Goal: Download file/media

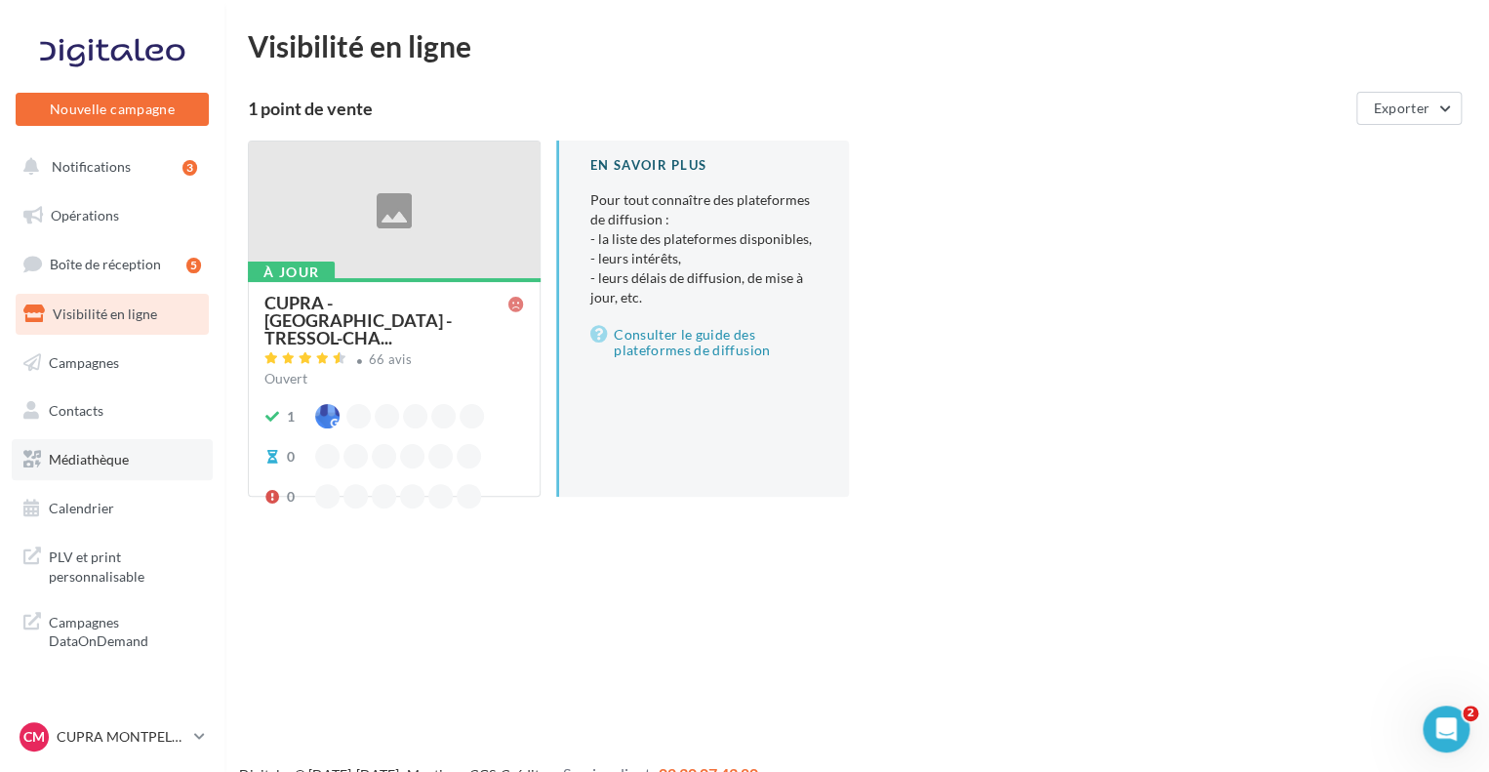
click at [130, 456] on link "Médiathèque" at bounding box center [112, 459] width 201 height 41
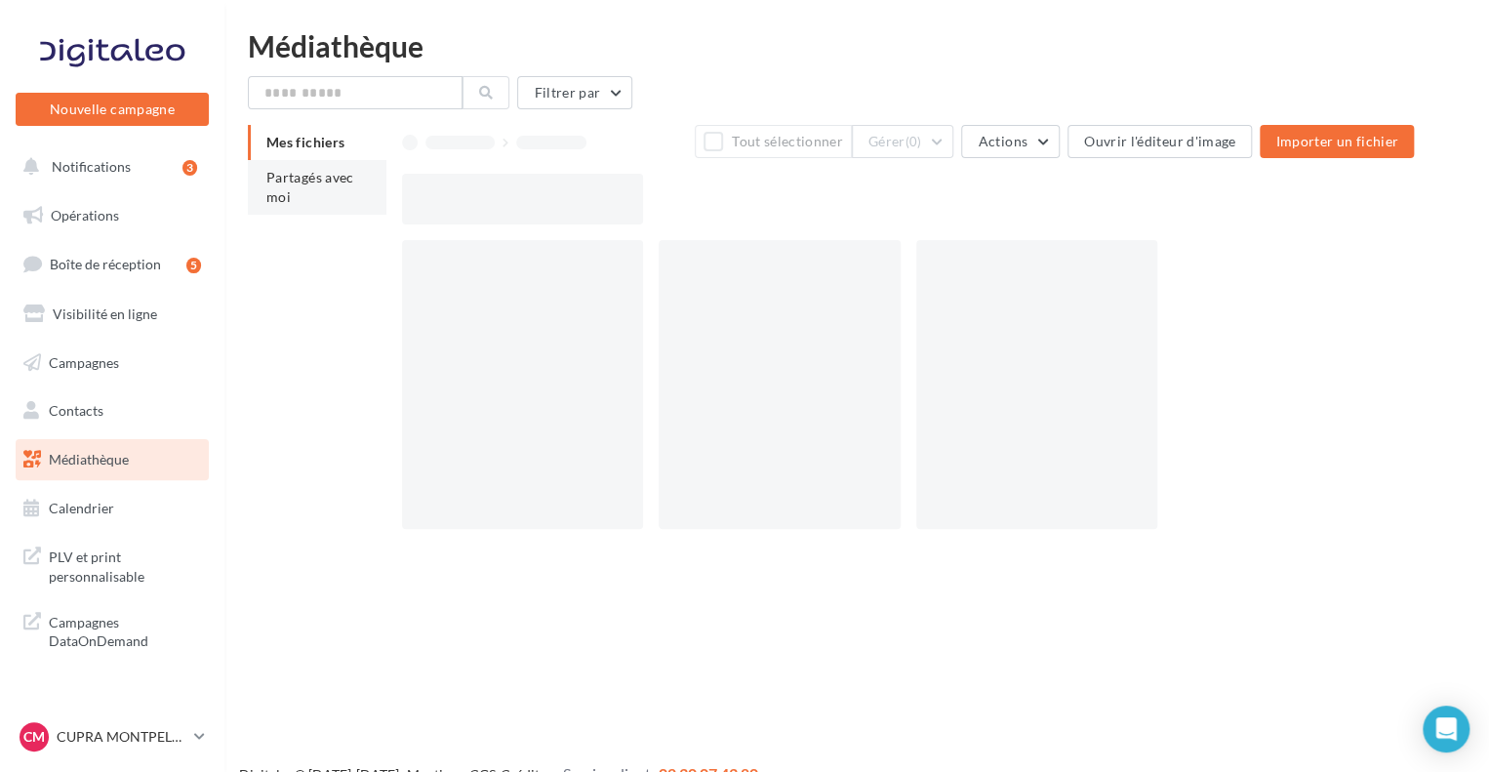
click at [304, 171] on span "Partagés avec moi" at bounding box center [310, 187] width 88 height 36
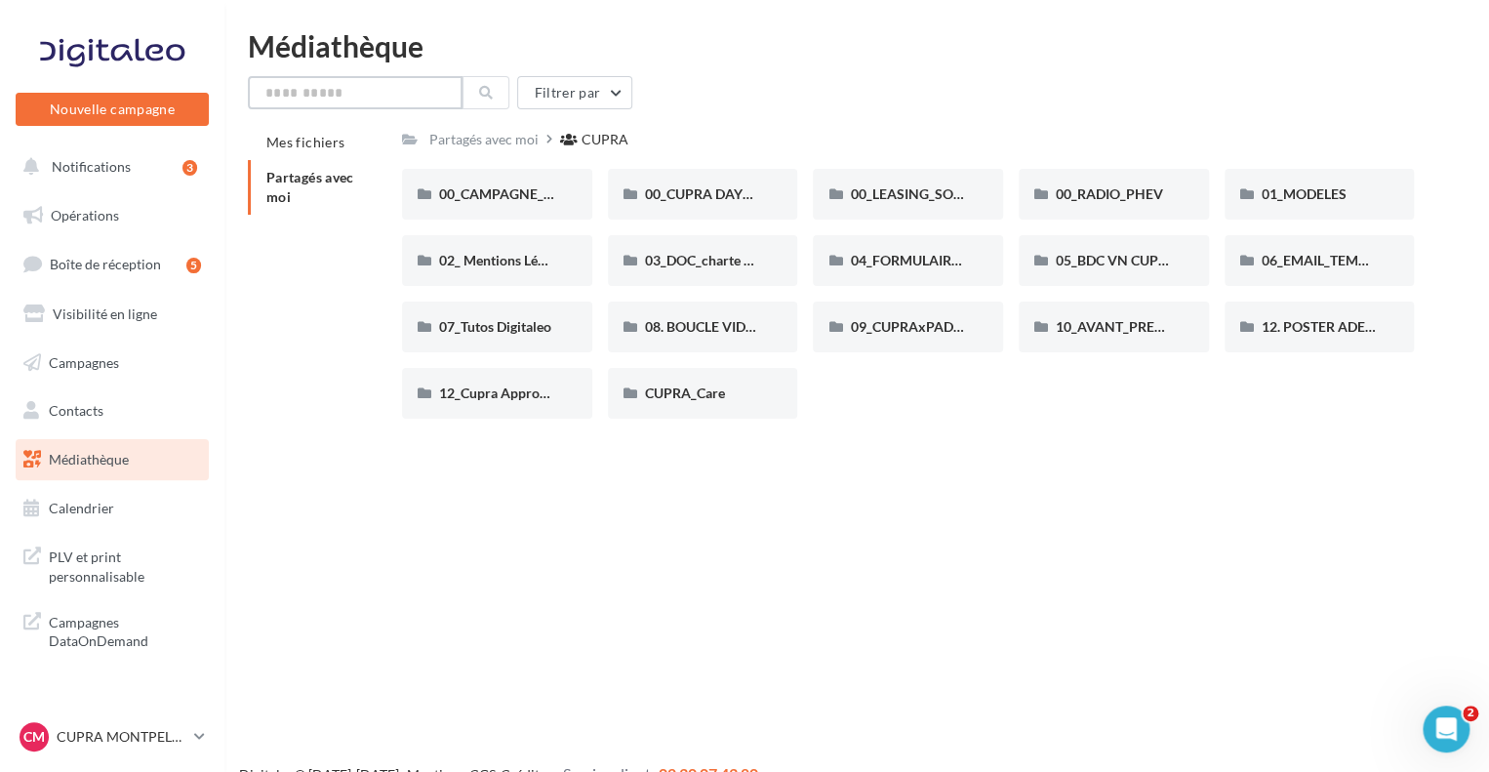
click at [401, 98] on input "text" at bounding box center [355, 92] width 215 height 33
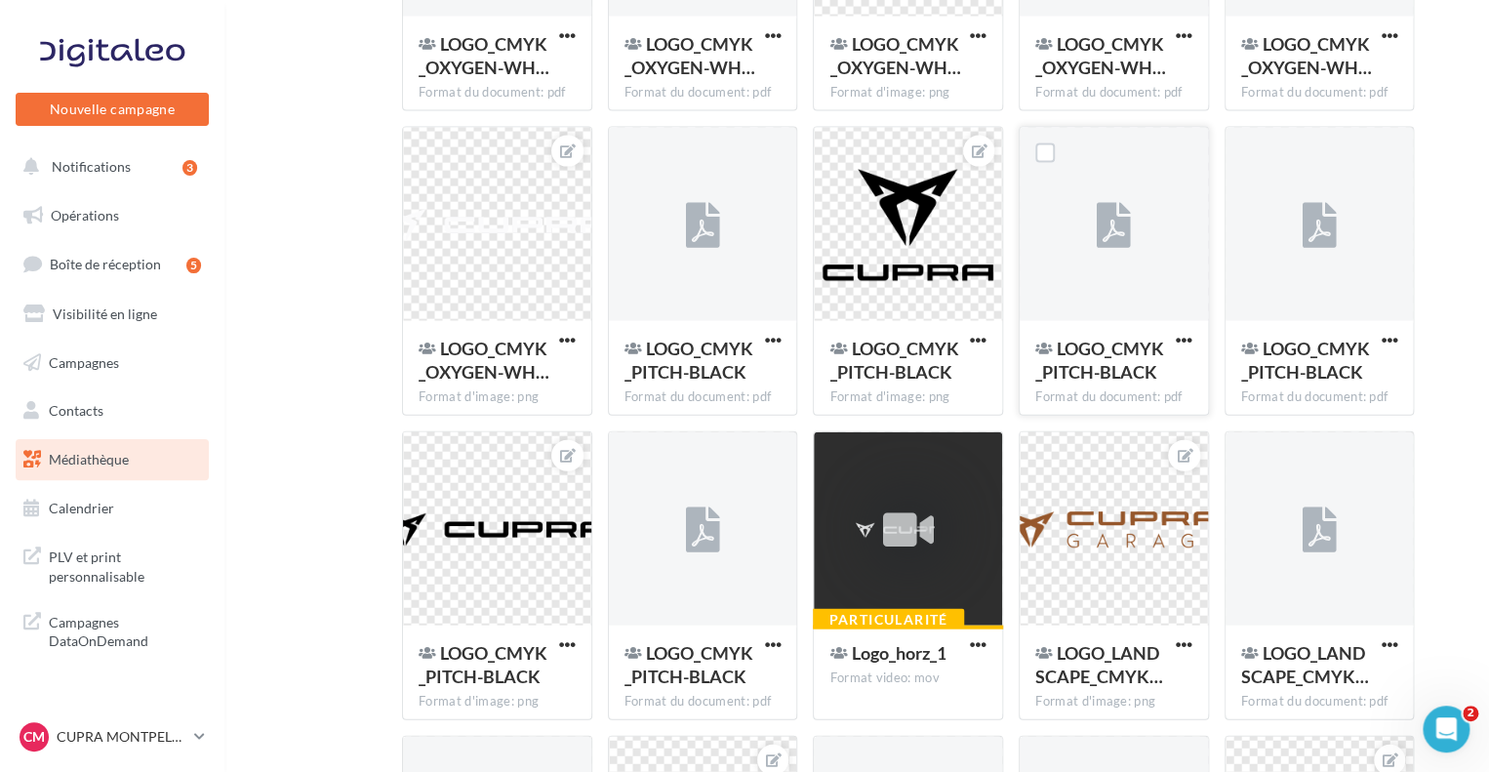
scroll to position [1945, 0]
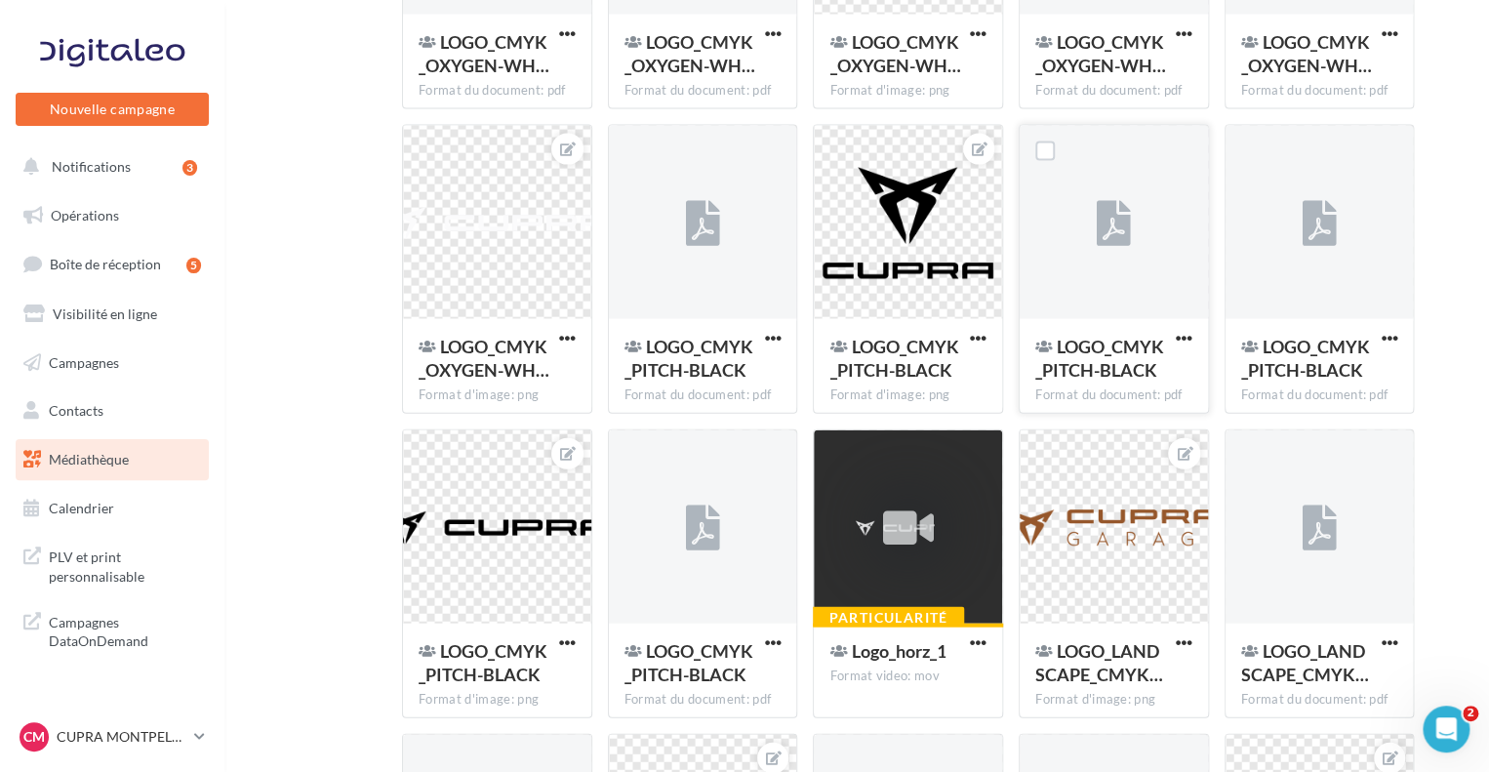
type input "****"
click at [1142, 335] on div "LOGO_CMYK_PITCH-BLACK" at bounding box center [1102, 358] width 134 height 47
click at [1179, 342] on span "button" at bounding box center [1183, 338] width 17 height 17
click at [1164, 377] on button "Télécharger" at bounding box center [1098, 377] width 195 height 51
click at [1385, 338] on span "button" at bounding box center [1388, 338] width 17 height 17
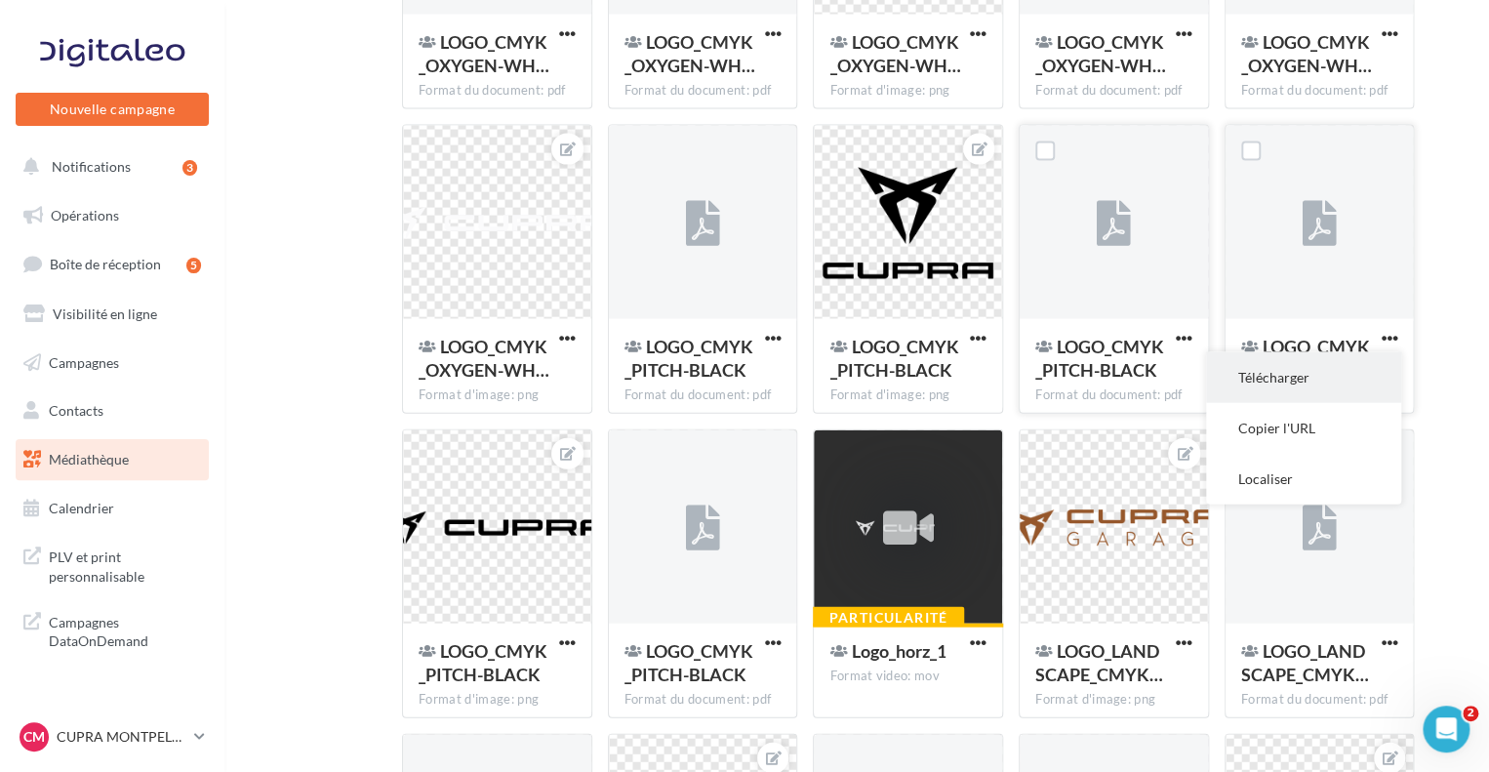
click at [1368, 377] on button "Télécharger" at bounding box center [1303, 377] width 195 height 51
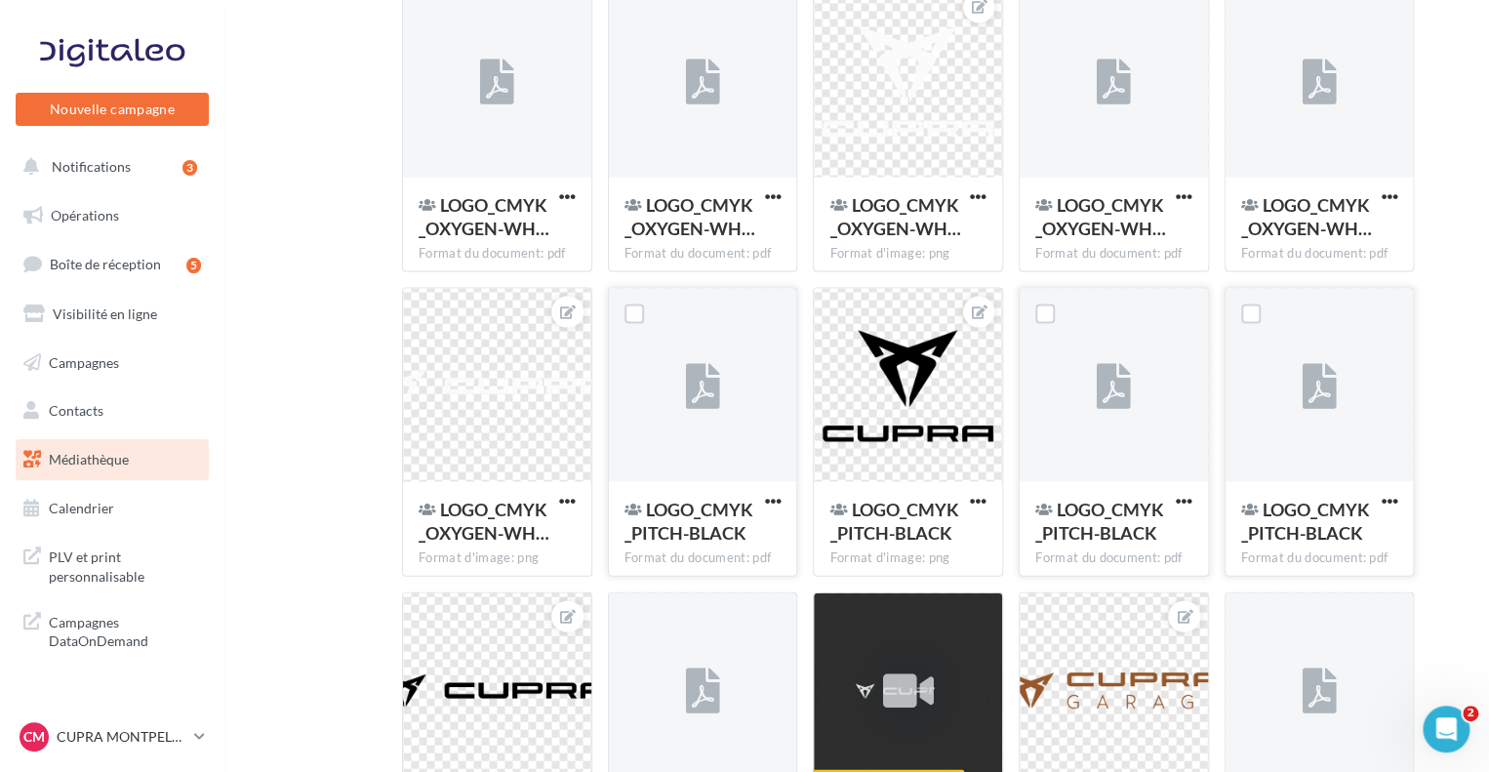
scroll to position [1750, 0]
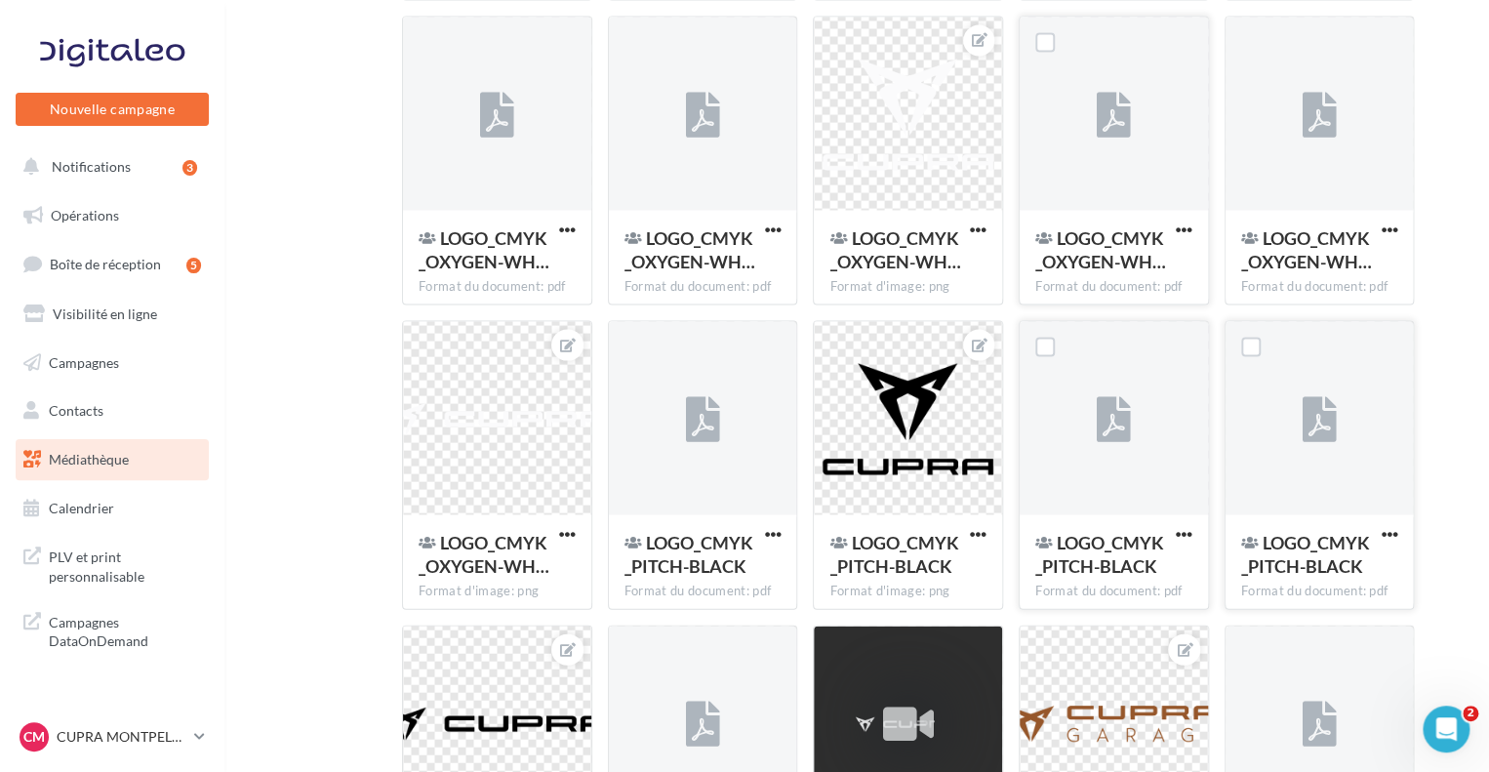
click at [1174, 229] on button "button" at bounding box center [1184, 230] width 24 height 20
click at [1148, 271] on button "Télécharger" at bounding box center [1098, 268] width 195 height 51
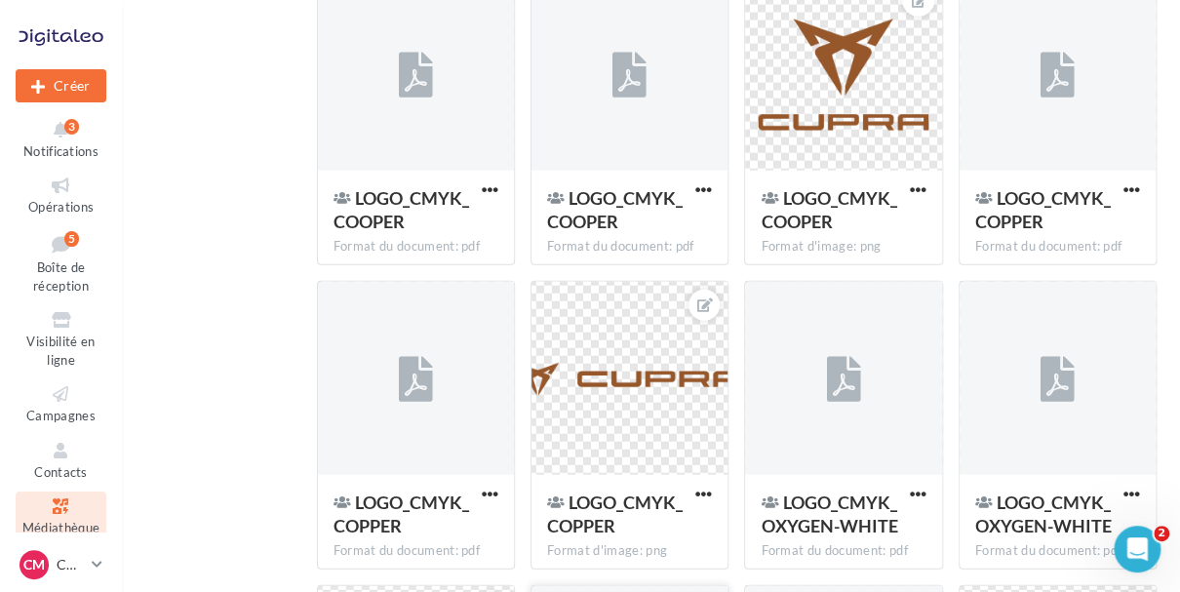
drag, startPoint x: 264, startPoint y: 46, endPoint x: 275, endPoint y: 47, distance: 10.8
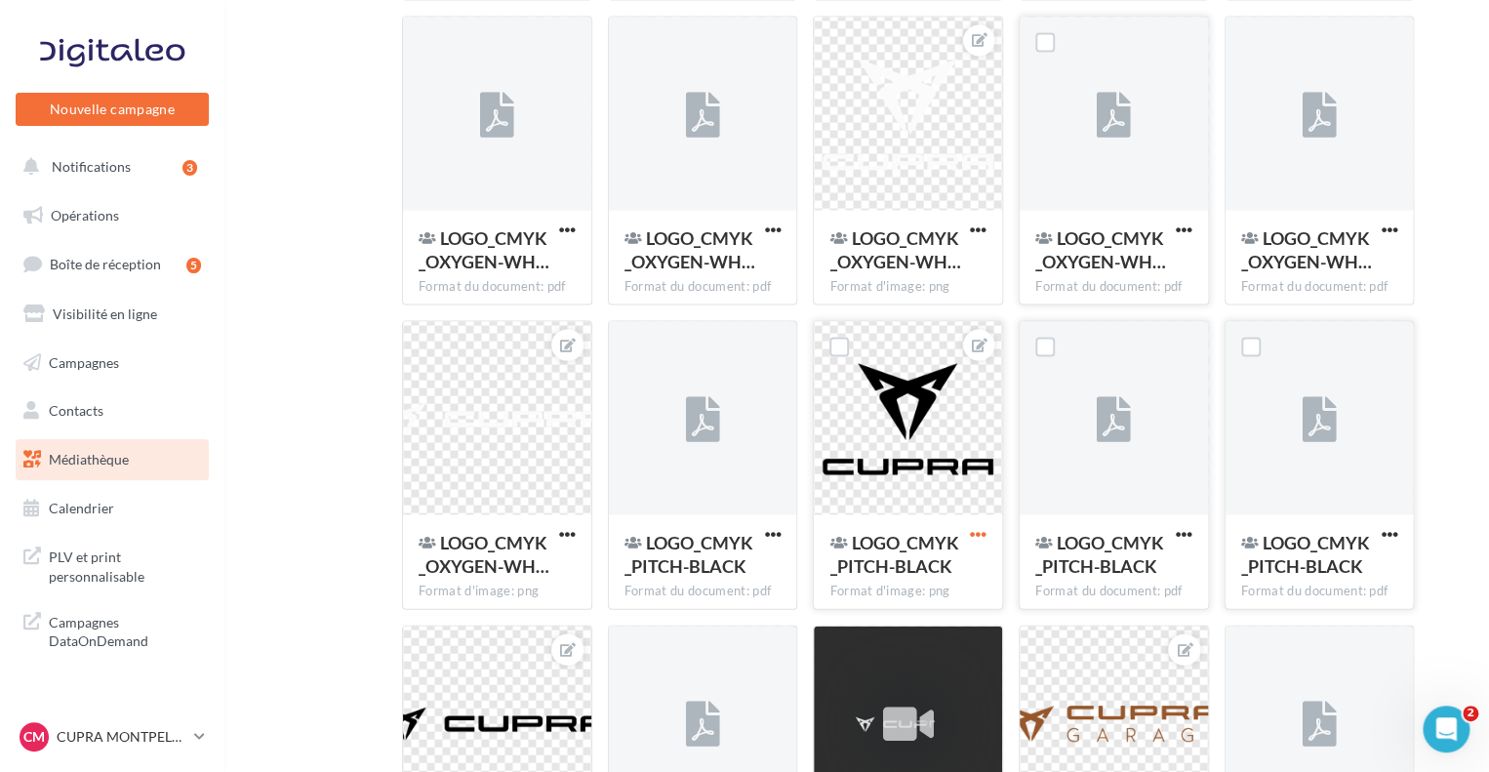
click at [975, 535] on span "button" at bounding box center [978, 533] width 17 height 17
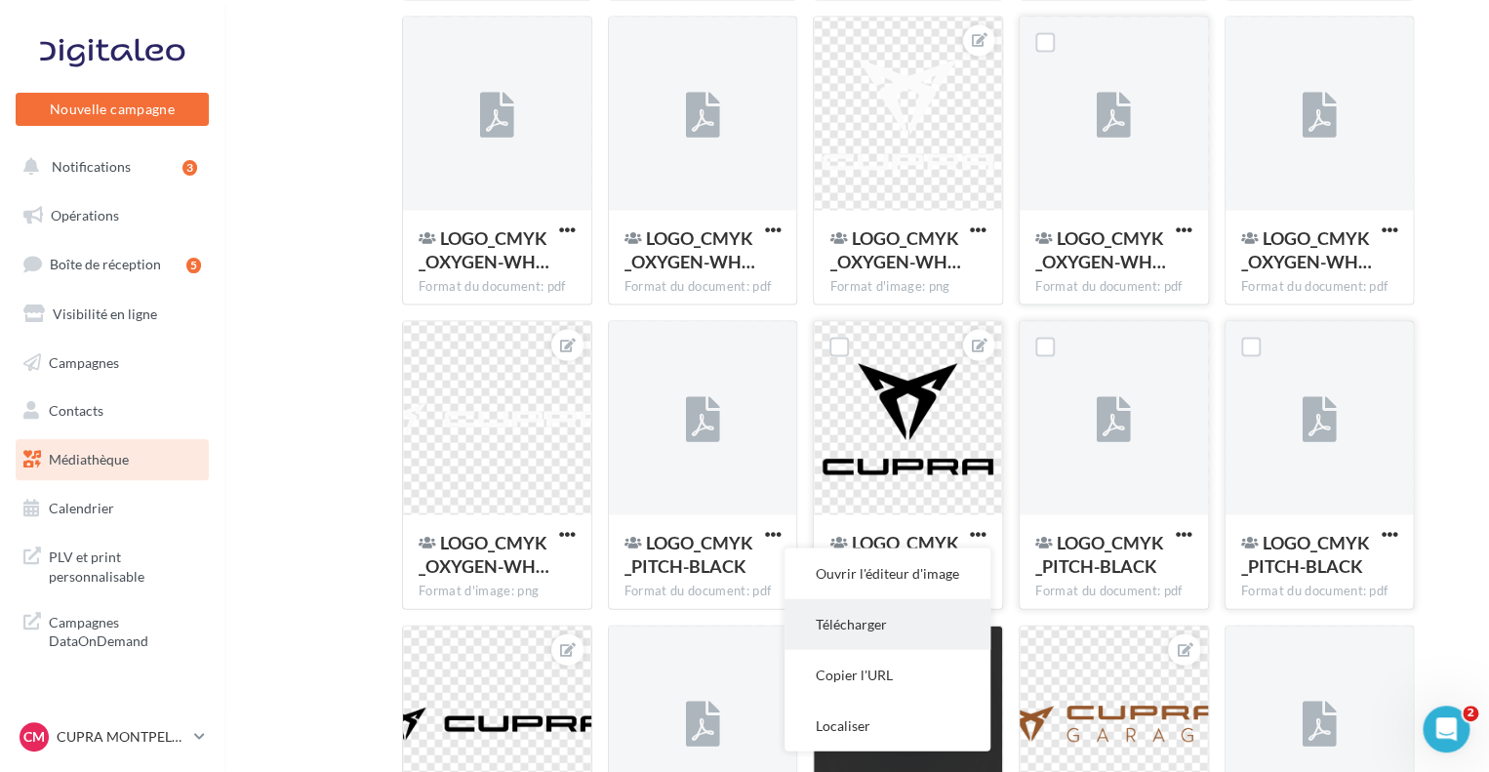
click at [942, 618] on button "Télécharger" at bounding box center [887, 623] width 206 height 51
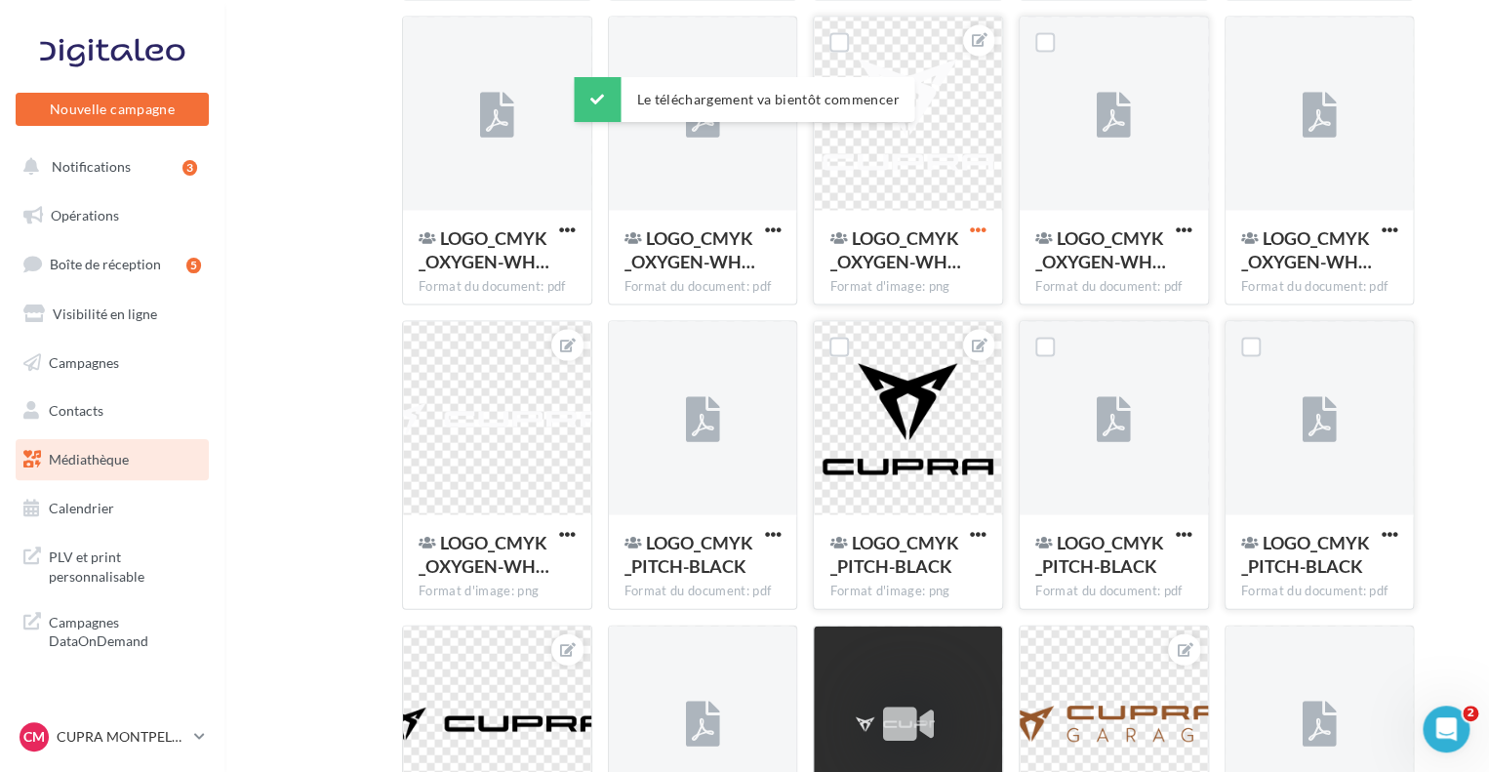
click at [972, 229] on span "button" at bounding box center [978, 228] width 17 height 17
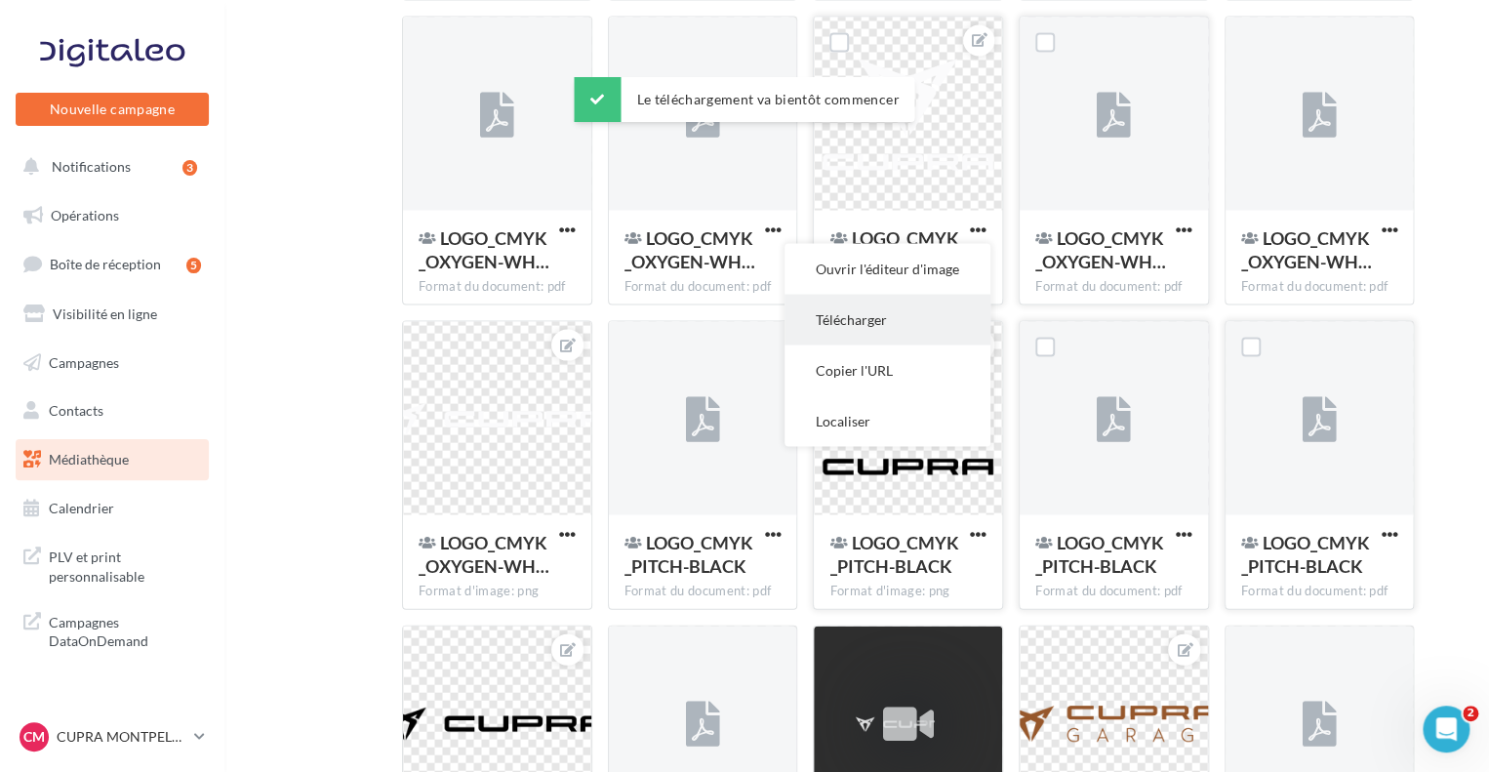
click at [929, 315] on button "Télécharger" at bounding box center [887, 319] width 206 height 51
